Goal: Task Accomplishment & Management: Manage account settings

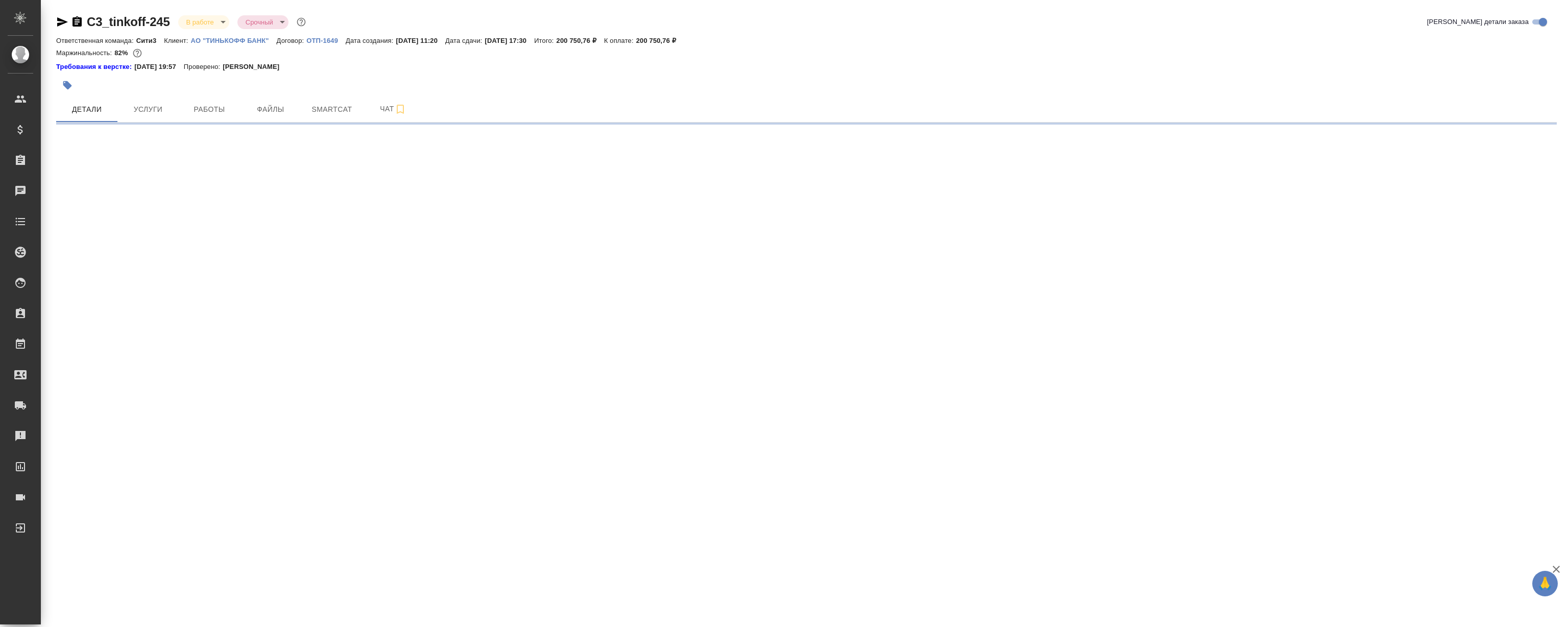
select select "RU"
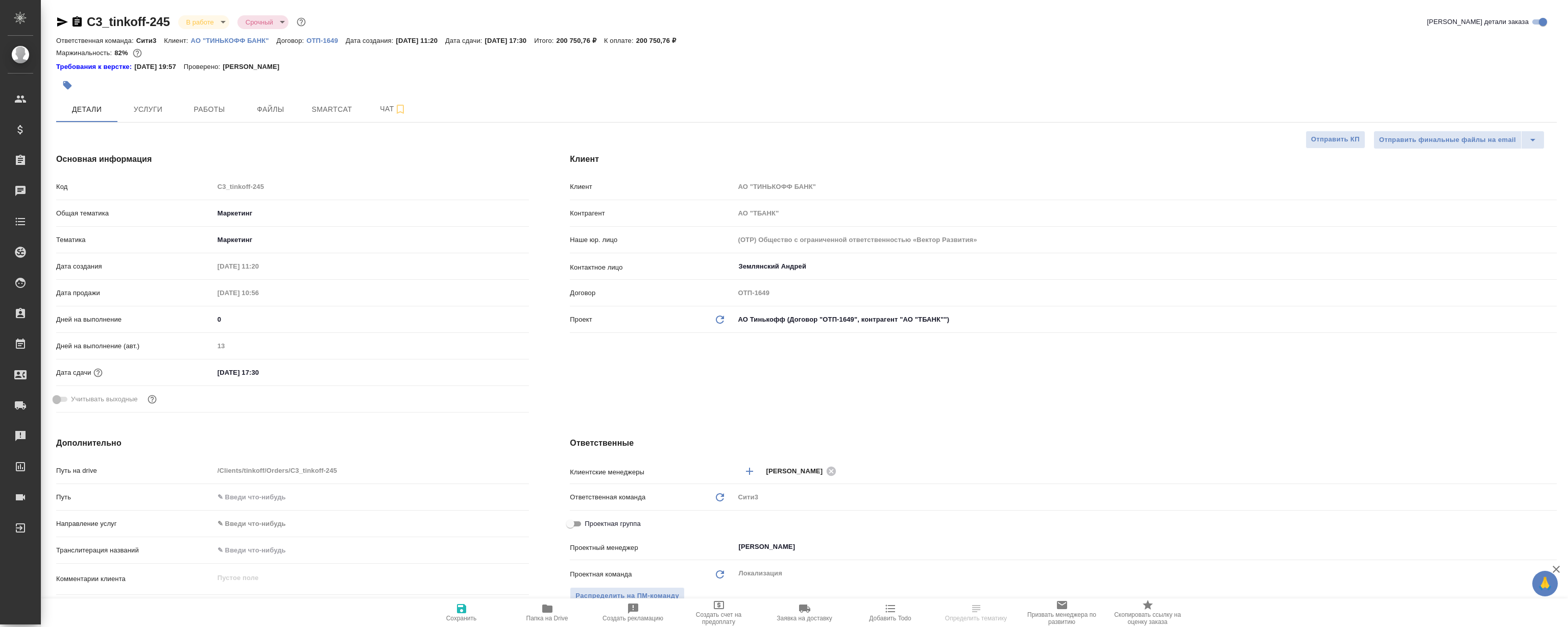
type textarea "x"
select select "RU"
type textarea "x"
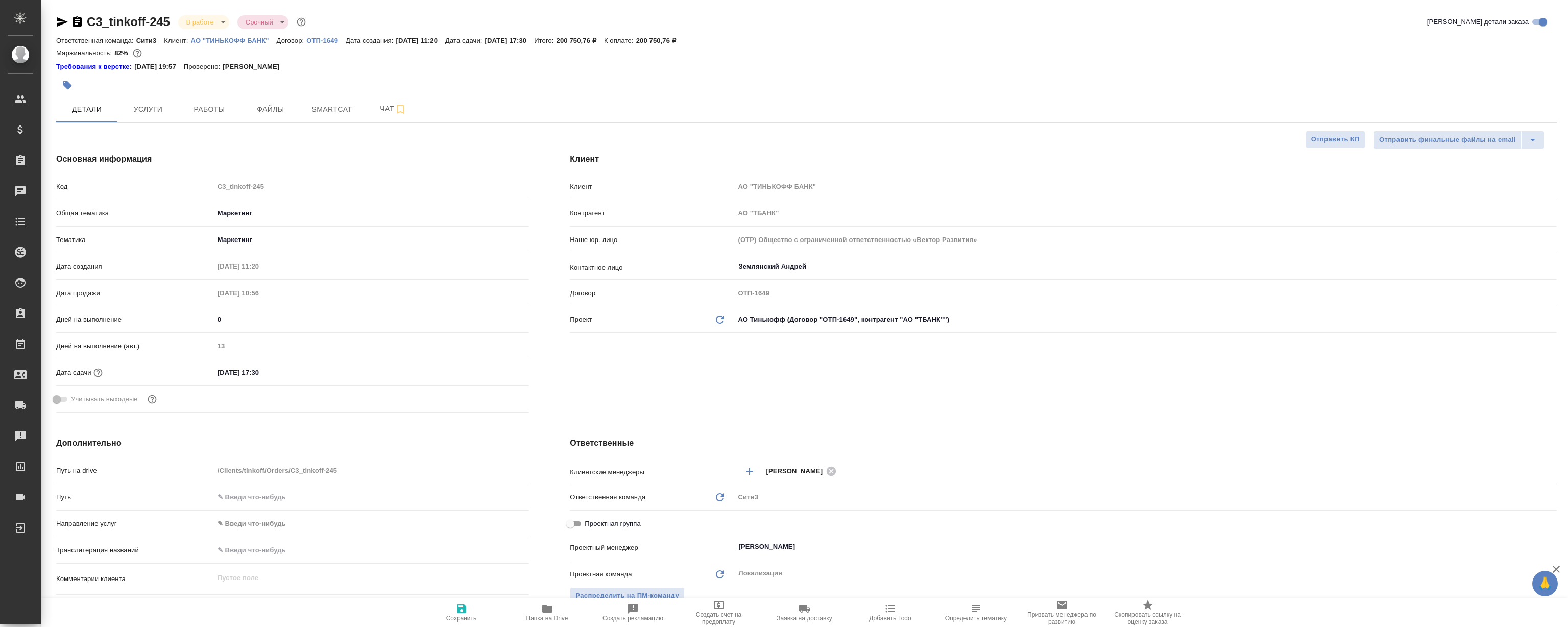
type textarea "x"
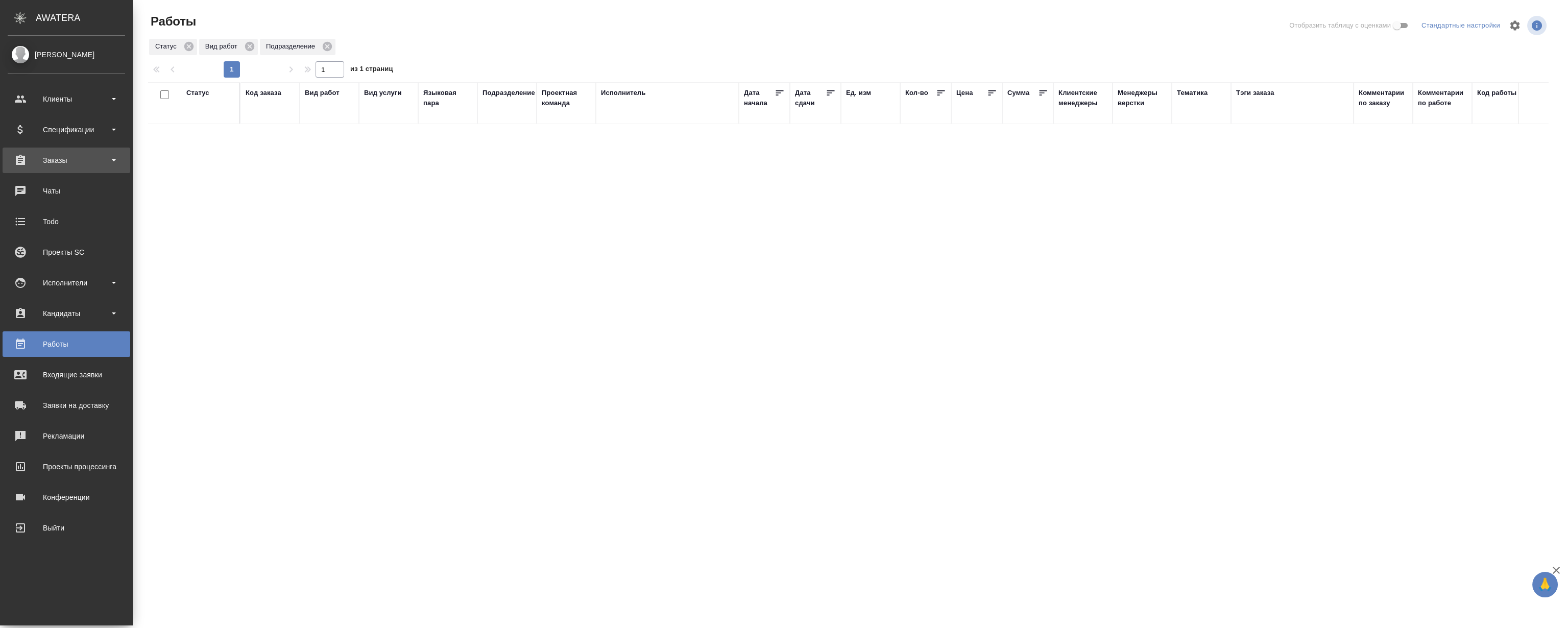
click at [43, 151] on div "Заказы" at bounding box center [66, 160] width 127 height 25
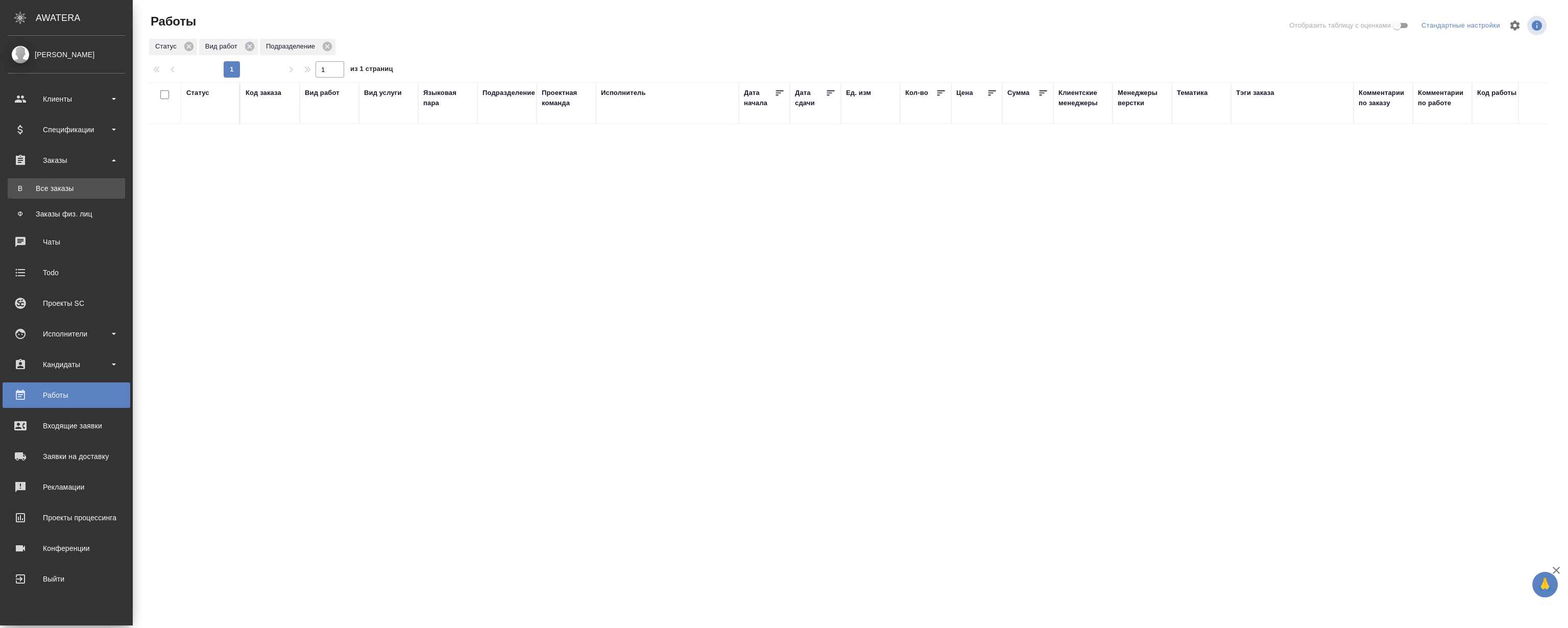
click at [70, 181] on link "В Все заказы" at bounding box center [66, 188] width 118 height 20
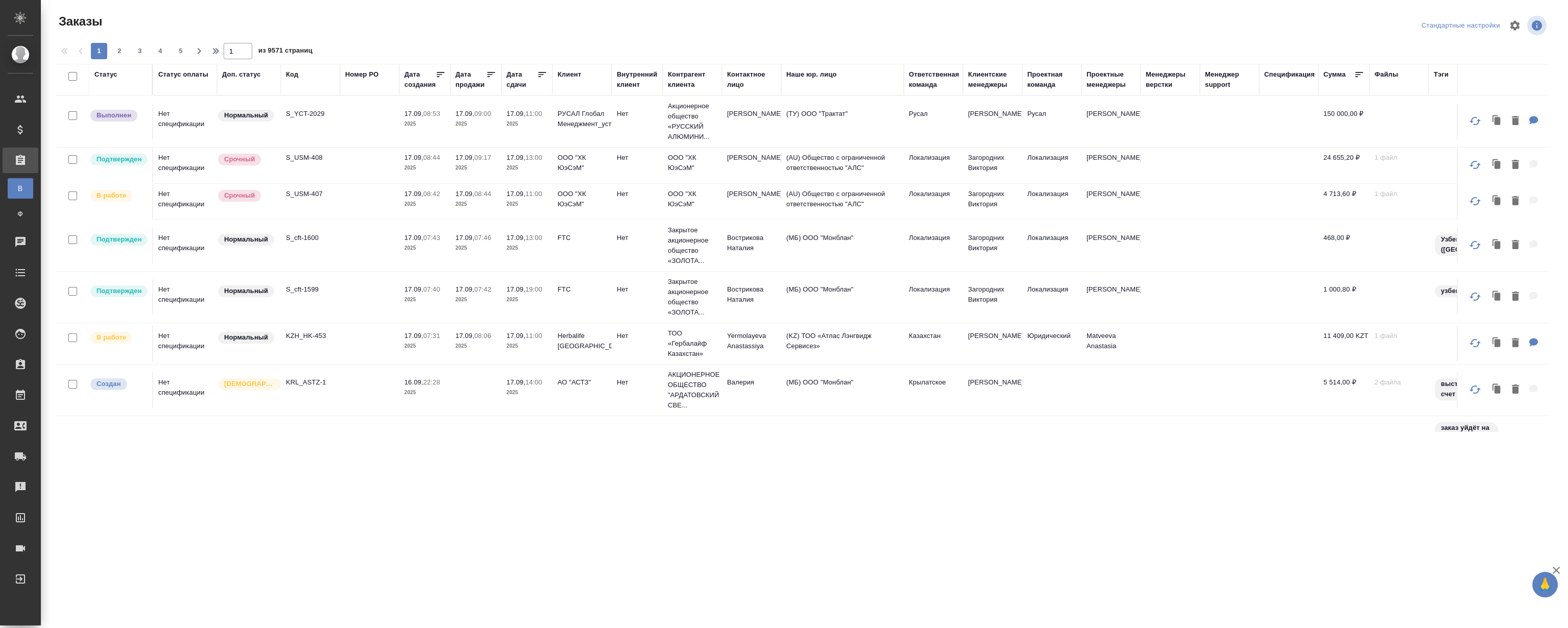
drag, startPoint x: 396, startPoint y: 436, endPoint x: 526, endPoint y: 436, distance: 130.0
click at [526, 436] on div "Заказы Стандартные настройки 1 2 3 4 5 1 из 9571 страниц Статус Статус оплаты Д…" at bounding box center [806, 218] width 1512 height 436
click at [1516, 23] on icon "button" at bounding box center [1515, 25] width 10 height 10
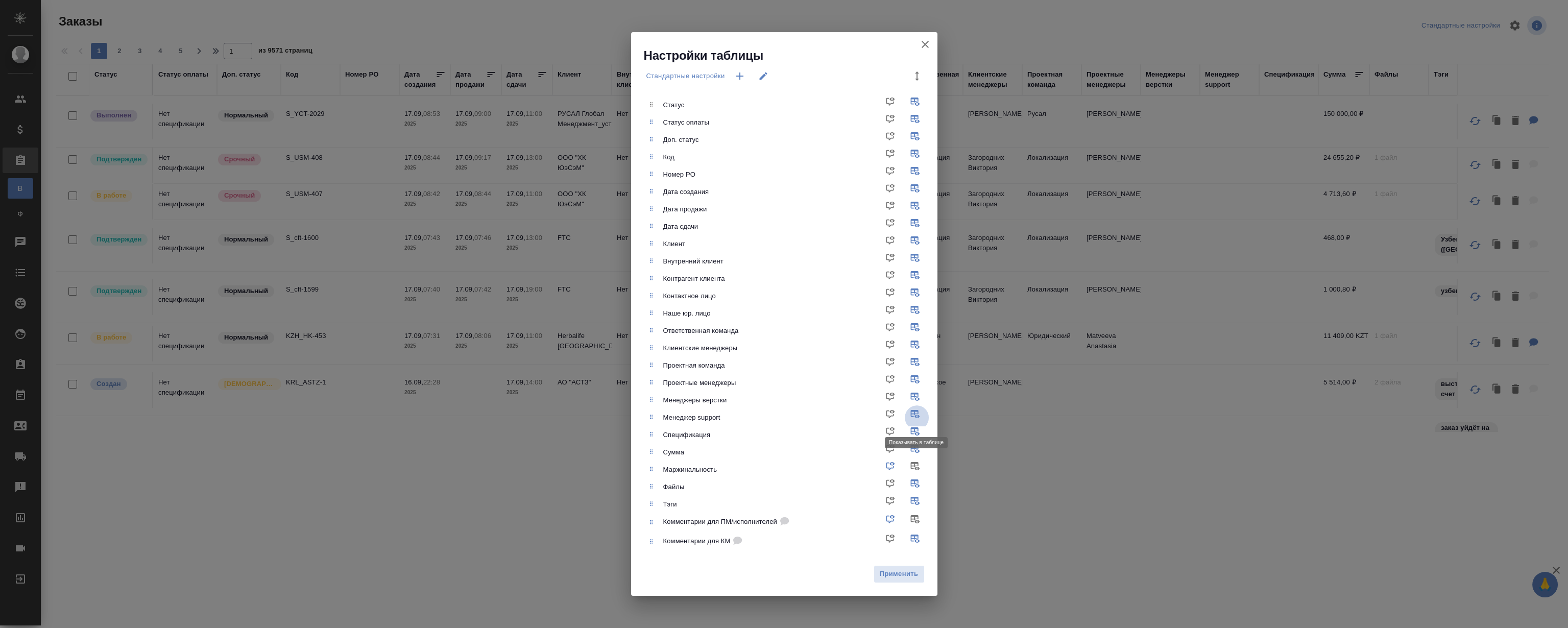
click at [920, 409] on input "checkbox" at bounding box center [917, 417] width 24 height 24
checkbox input "false"
click at [918, 430] on input "checkbox" at bounding box center [917, 435] width 24 height 24
checkbox input "false"
click at [918, 397] on input "checkbox" at bounding box center [917, 400] width 24 height 24
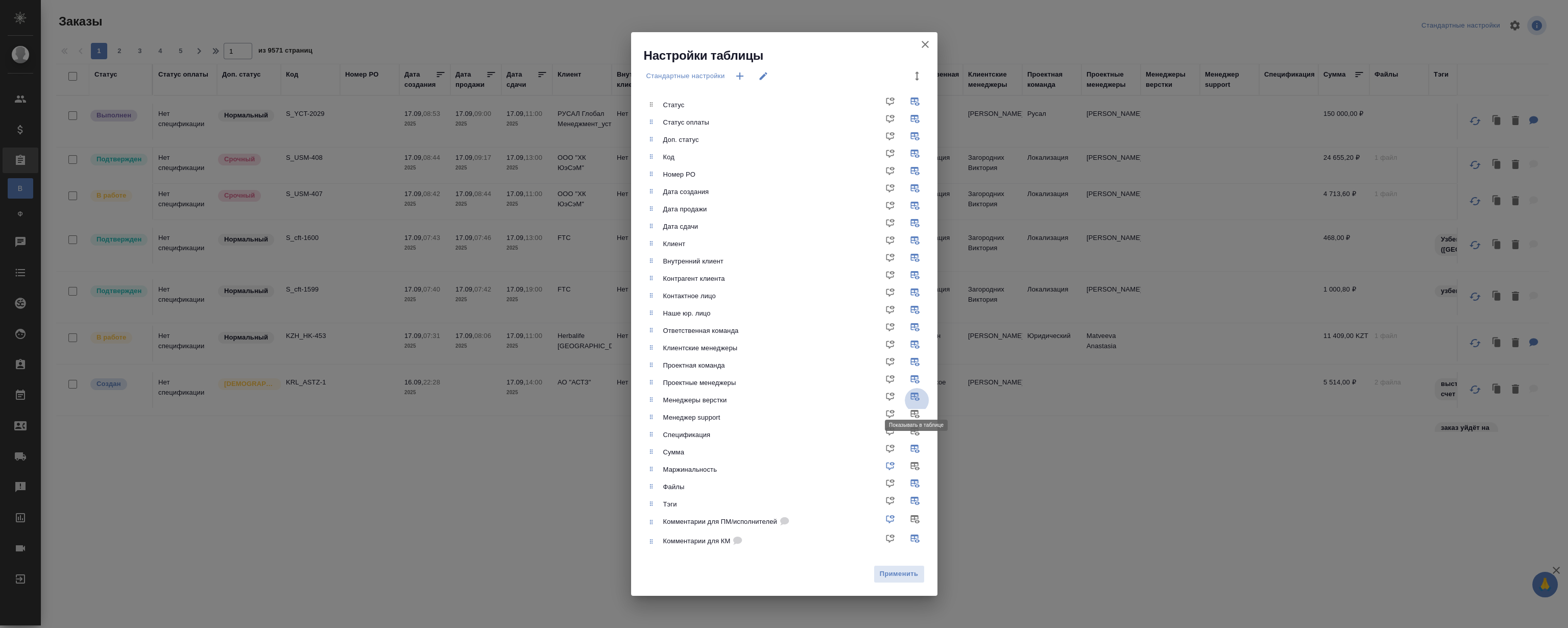
checkbox input "false"
click at [916, 170] on input "checkbox" at bounding box center [917, 174] width 24 height 24
checkbox input "false"
click at [903, 573] on span "Применить" at bounding box center [898, 574] width 40 height 12
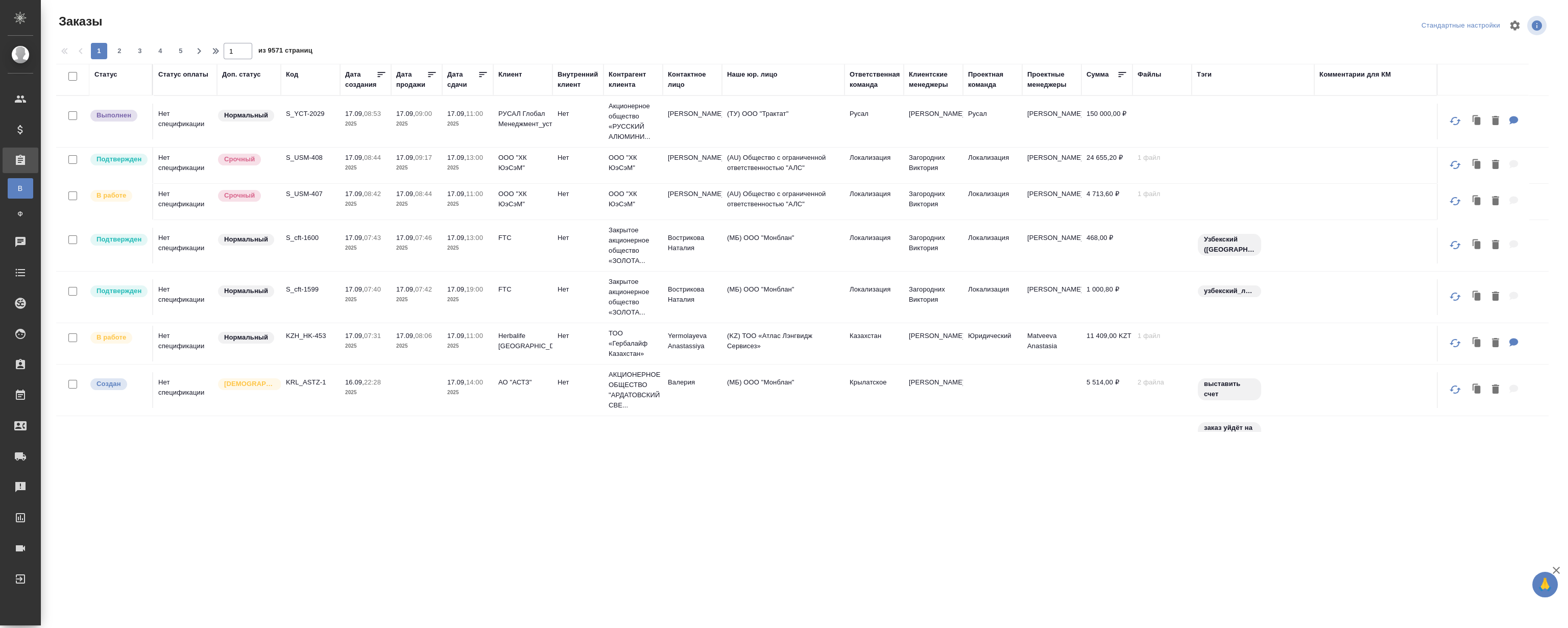
click at [822, 493] on div ".cls-1 fill:#fff; AWATERA Magerramov Ruslan Клиенты Спецификации Заказы В Все з…" at bounding box center [784, 314] width 1568 height 628
drag, startPoint x: 1089, startPoint y: 551, endPoint x: 1073, endPoint y: 544, distance: 17.5
click at [1087, 547] on div ".cls-1 fill:#fff; AWATERA Magerramov Ruslan Клиенты Спецификации Заказы В Все з…" at bounding box center [784, 314] width 1568 height 628
